Goal: Task Accomplishment & Management: Complete application form

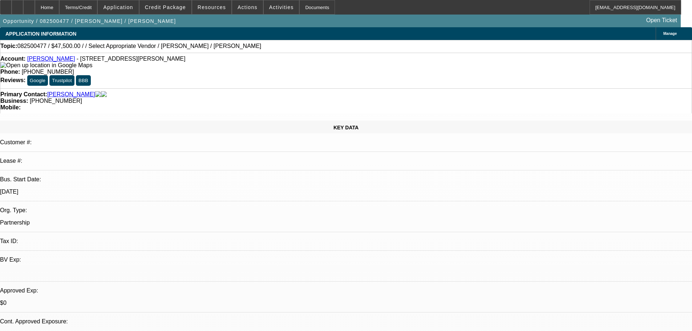
select select "2"
select select "0"
select select "6"
click at [269, 7] on span "Activities" at bounding box center [281, 7] width 25 height 6
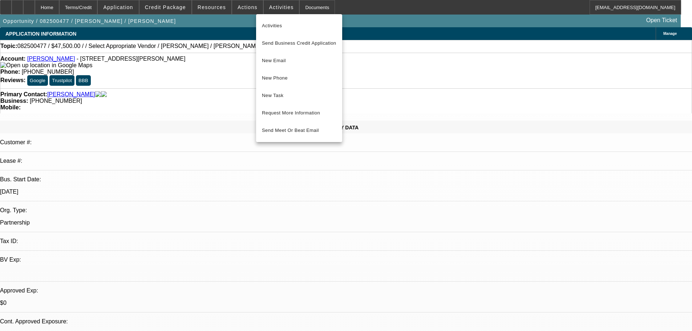
click at [238, 8] on div at bounding box center [346, 165] width 692 height 331
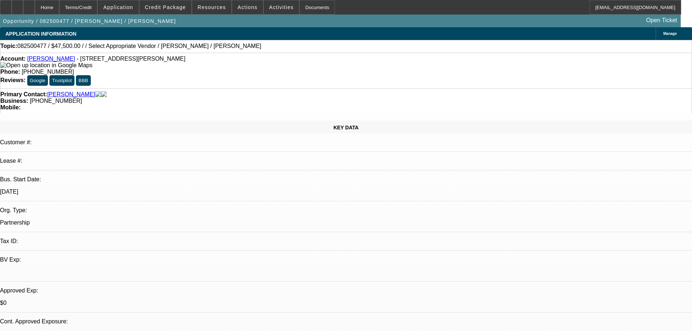
click at [238, 8] on span "Actions" at bounding box center [247, 7] width 20 height 6
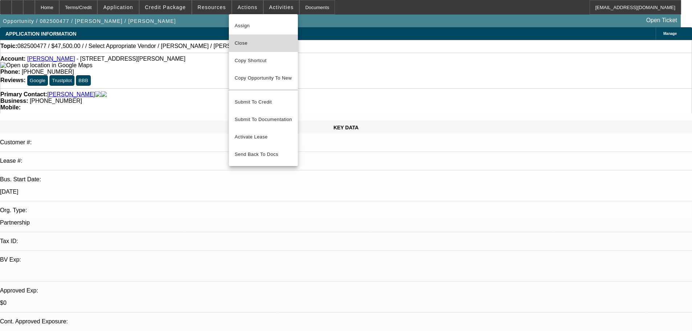
click at [248, 42] on span "Close" at bounding box center [263, 43] width 57 height 9
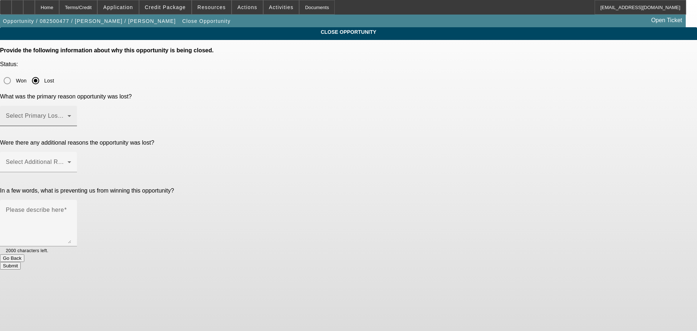
click at [82, 113] on mat-label "Select Primary Lost Reason" at bounding box center [44, 116] width 77 height 6
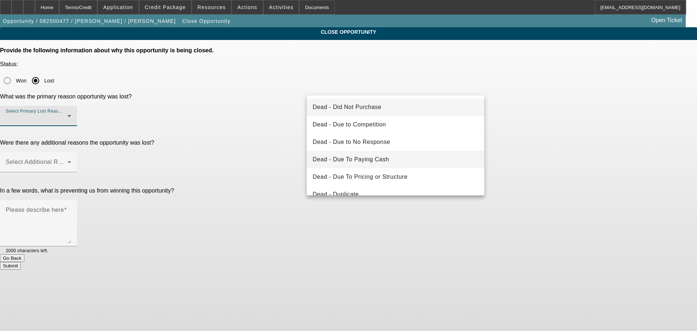
click at [378, 158] on span "Dead - Due To Paying Cash" at bounding box center [351, 159] width 77 height 9
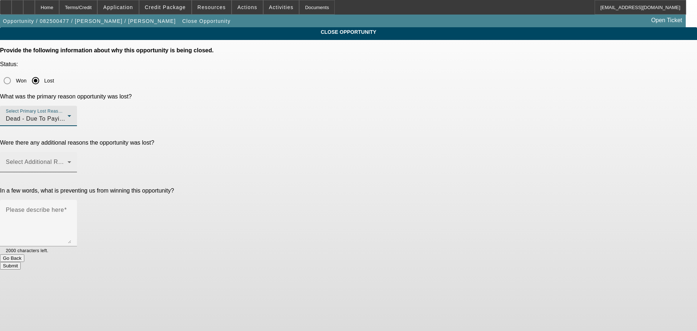
click at [71, 152] on div "Select Additional Reasons" at bounding box center [38, 162] width 65 height 20
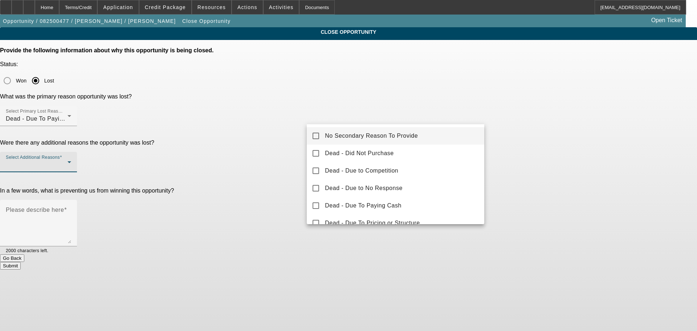
click at [340, 133] on span "No Secondary Reason To Provide" at bounding box center [371, 135] width 93 height 9
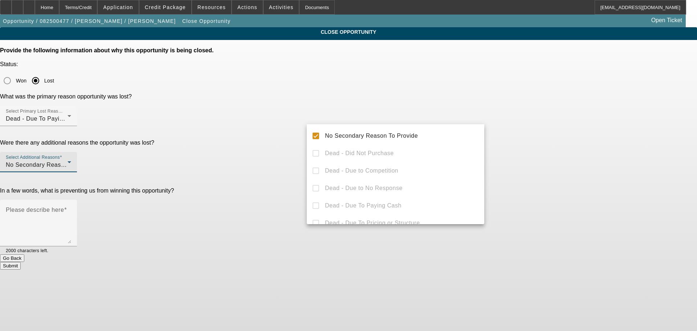
click at [279, 172] on div at bounding box center [348, 165] width 697 height 331
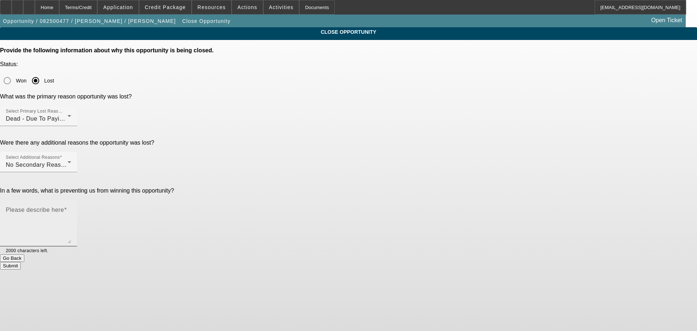
click at [71, 208] on textarea "Please describe here" at bounding box center [38, 225] width 65 height 35
type textarea "-"
click at [21, 262] on button "Submit" at bounding box center [10, 266] width 21 height 8
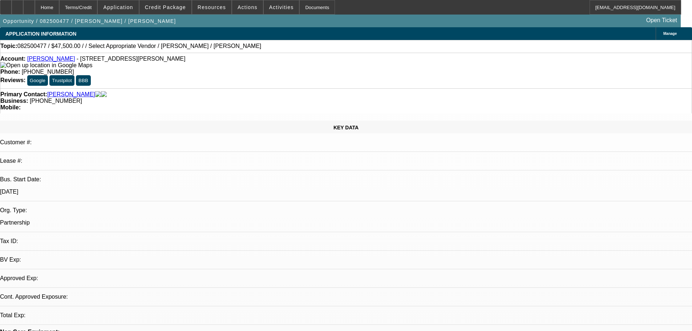
select select "2"
select select "0"
select select "6"
